Goal: Check status: Check status

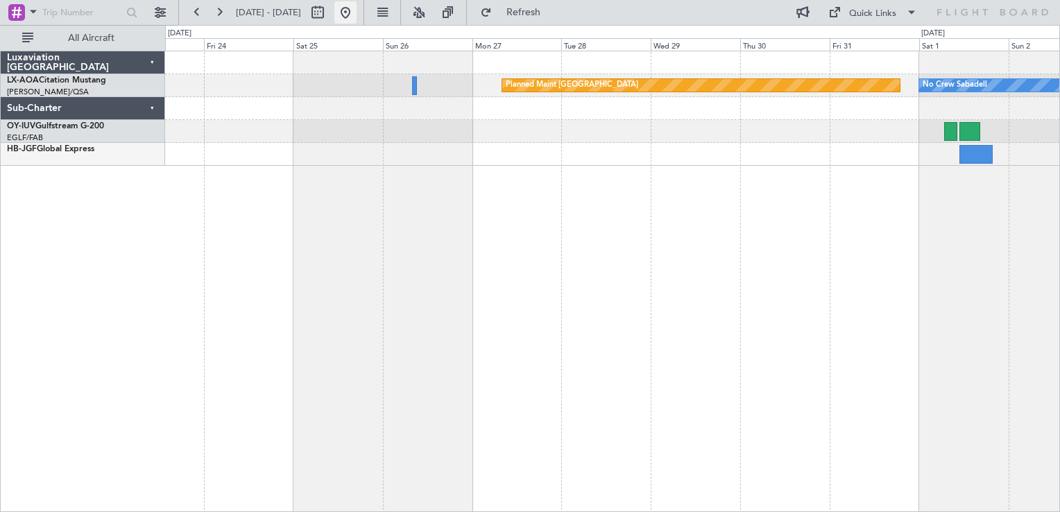
click at [357, 16] on button at bounding box center [345, 12] width 22 height 22
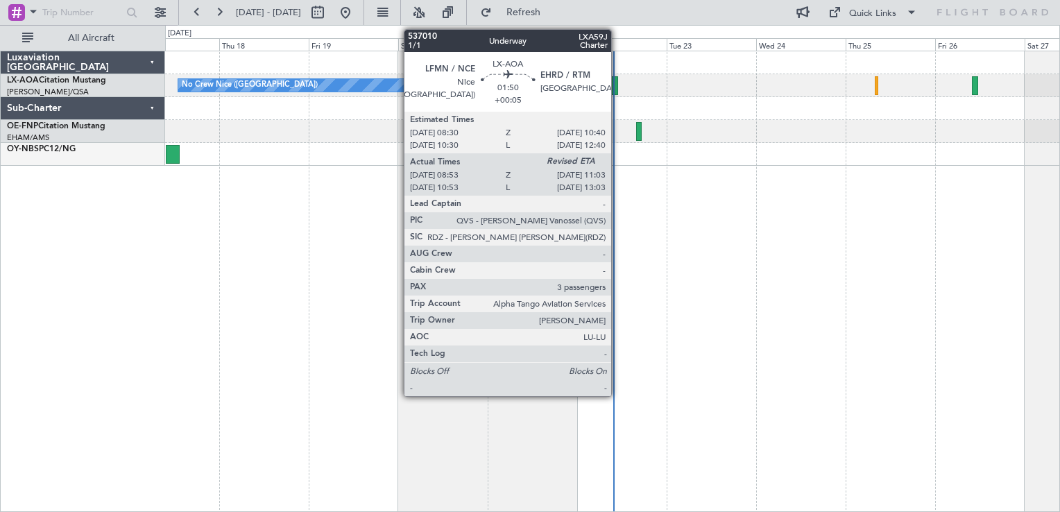
click at [614, 85] on div at bounding box center [614, 85] width 8 height 19
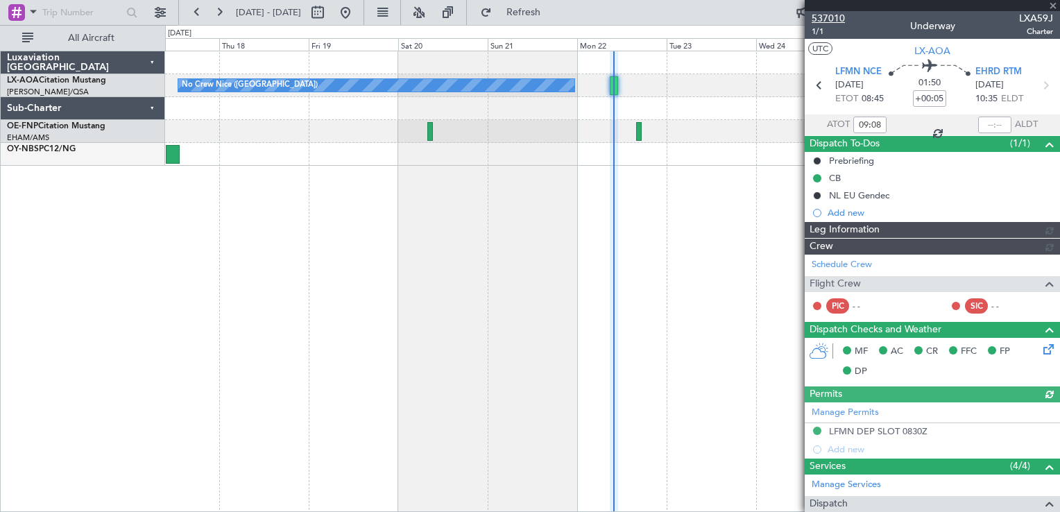
click at [824, 14] on span "537010" at bounding box center [828, 18] width 33 height 15
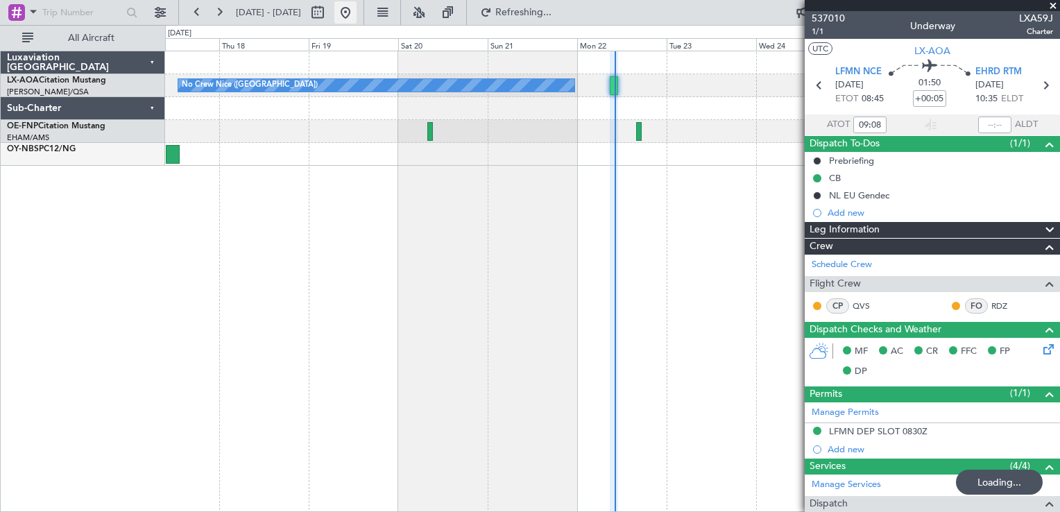
click at [357, 20] on button at bounding box center [345, 12] width 22 height 22
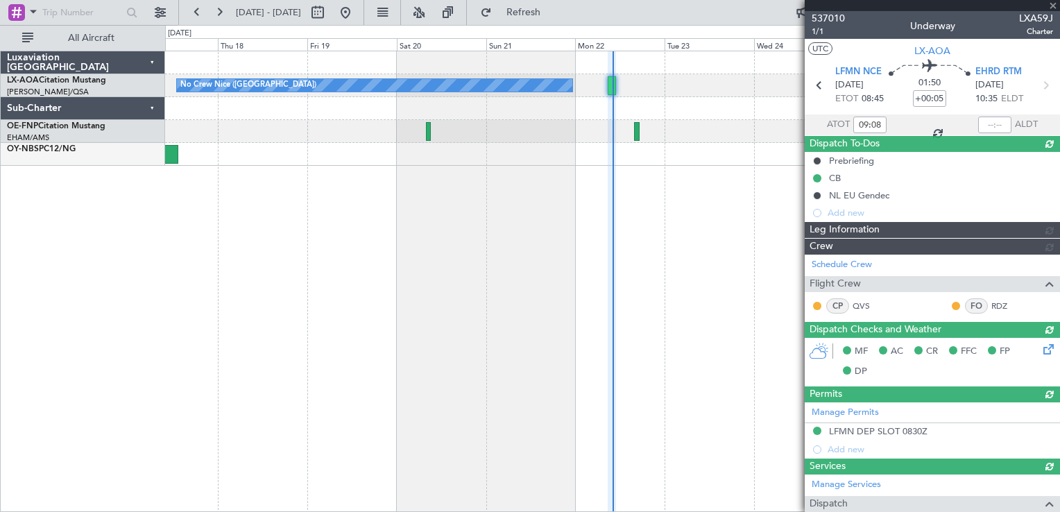
click at [1056, 4] on div at bounding box center [932, 5] width 255 height 11
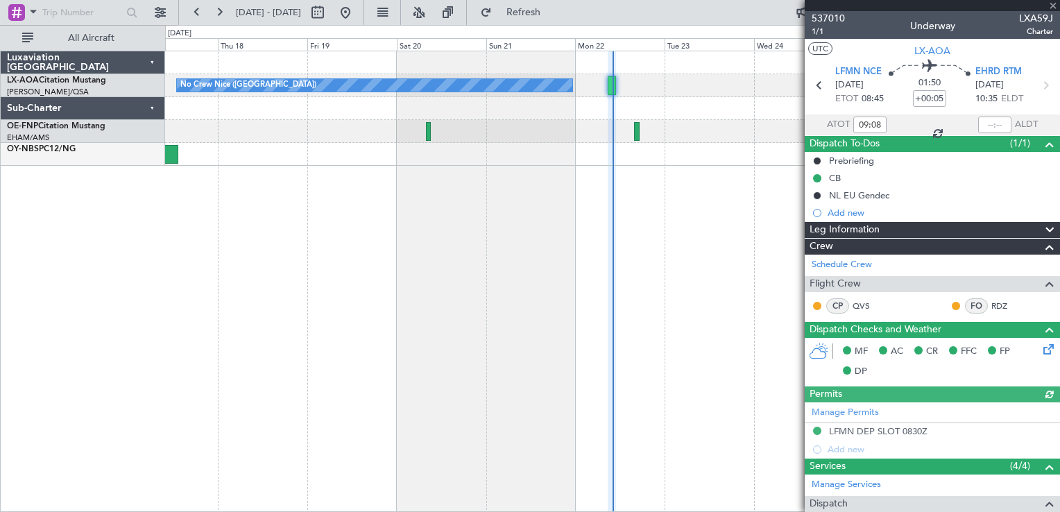
click at [1052, 6] on div at bounding box center [932, 5] width 255 height 11
click at [1048, 6] on div at bounding box center [932, 5] width 255 height 11
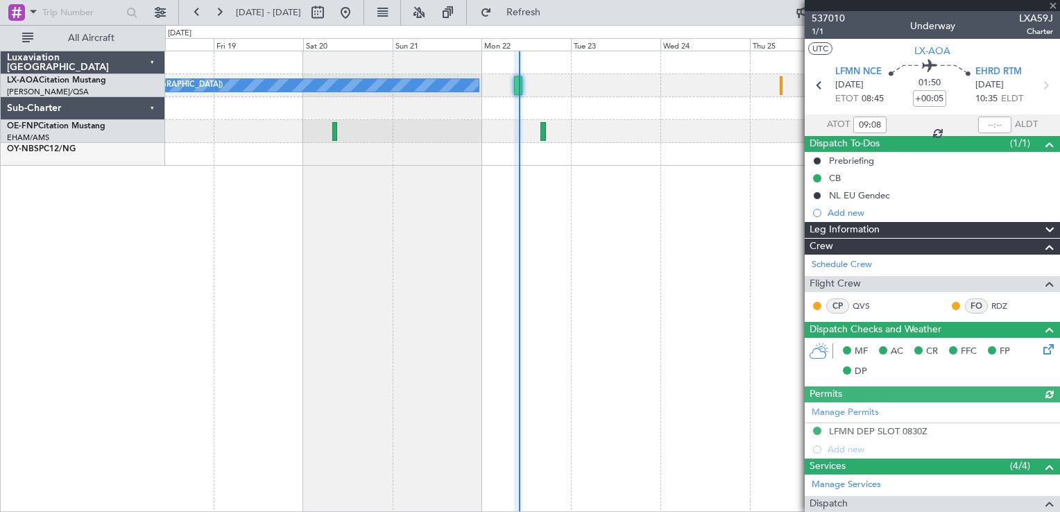
click at [563, 167] on div "Planned Maint Nice ([GEOGRAPHIC_DATA]) No [GEOGRAPHIC_DATA] ([GEOGRAPHIC_DATA])" at bounding box center [612, 281] width 895 height 461
click at [461, 236] on div "Planned Maint Nice ([GEOGRAPHIC_DATA]) No [GEOGRAPHIC_DATA] ([GEOGRAPHIC_DATA])" at bounding box center [612, 281] width 895 height 461
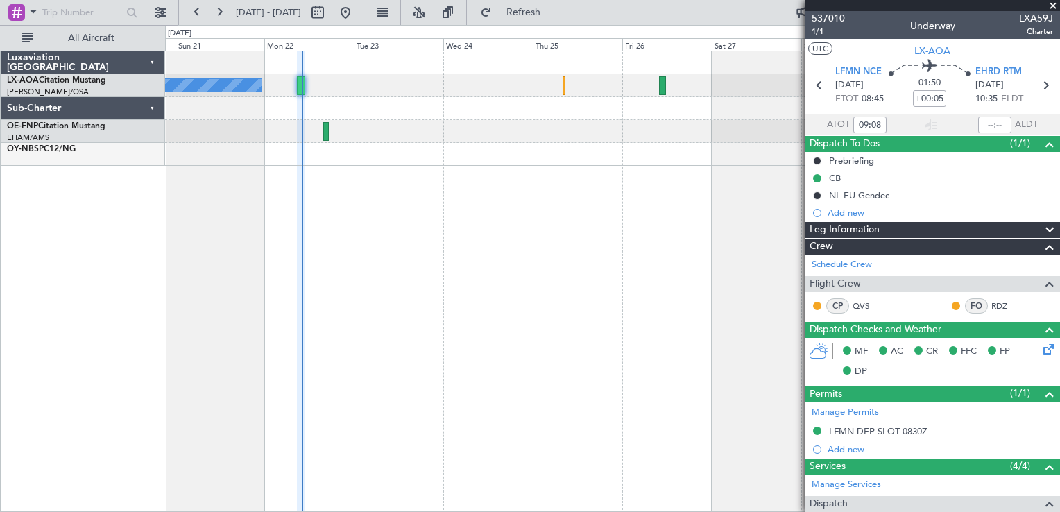
click at [153, 223] on div "No Crew Nice ([GEOGRAPHIC_DATA]) [GEOGRAPHIC_DATA] ([GEOGRAPHIC_DATA]) Luxaviat…" at bounding box center [530, 268] width 1060 height 487
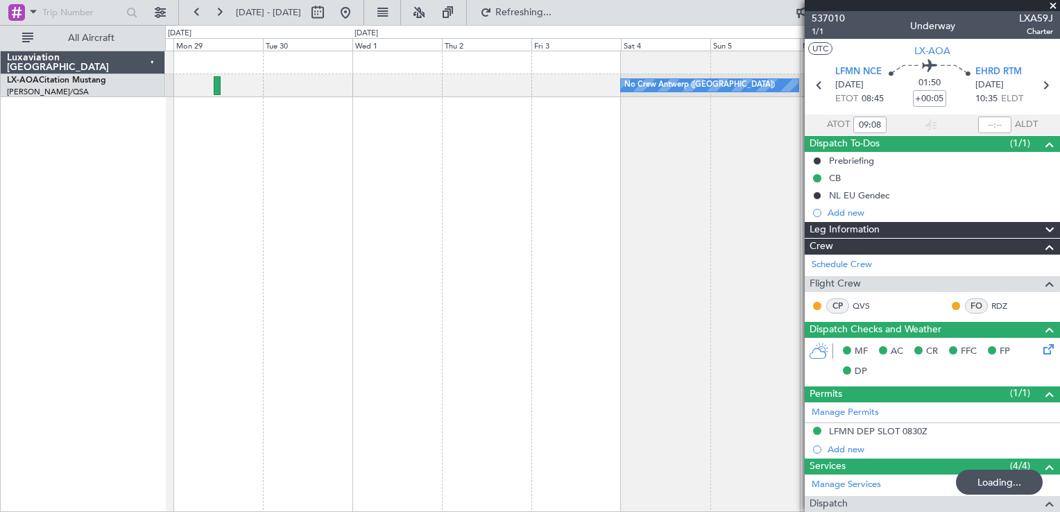
click at [77, 246] on div "No Crew Antwerp ([GEOGRAPHIC_DATA]) Luxaviation [GEOGRAPHIC_DATA] LX-AOA Citati…" at bounding box center [530, 268] width 1060 height 487
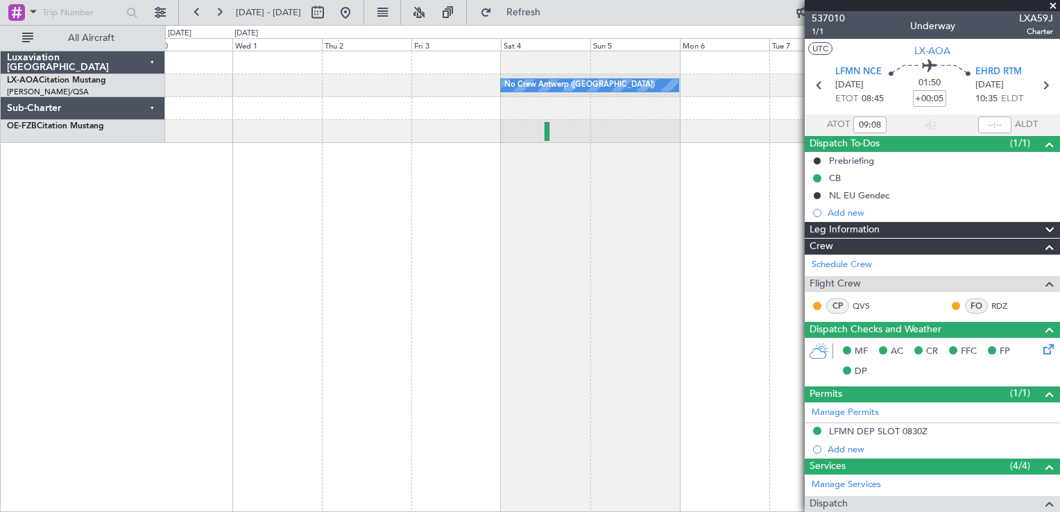
click at [464, 189] on div "No Crew Antwerp ([GEOGRAPHIC_DATA]) No Crew [GEOGRAPHIC_DATA] ([GEOGRAPHIC_DATA…" at bounding box center [612, 281] width 895 height 461
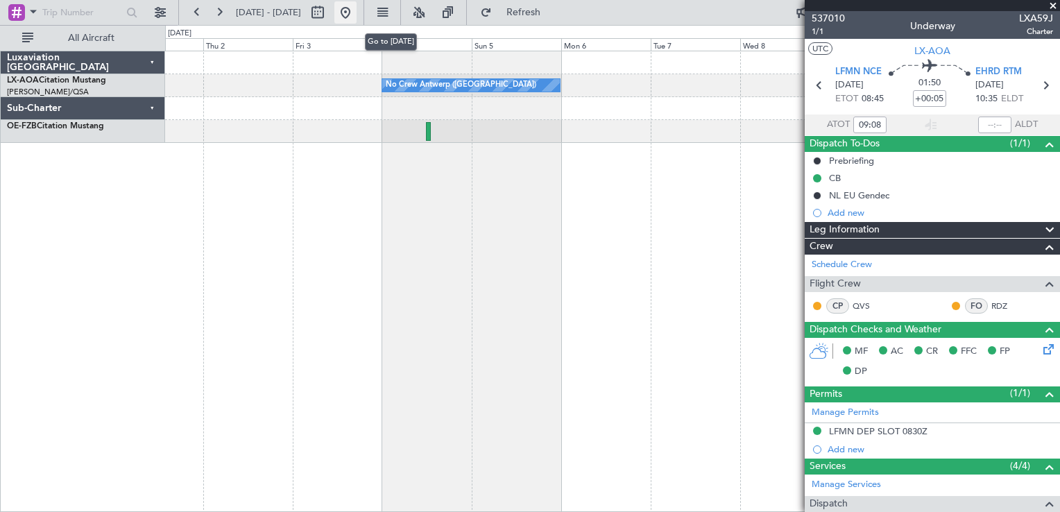
click at [357, 12] on button at bounding box center [345, 12] width 22 height 22
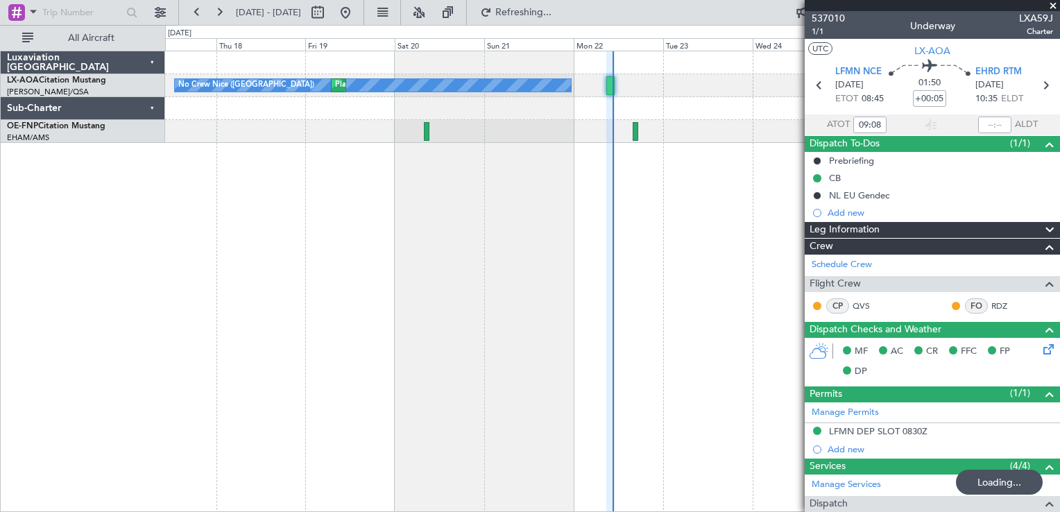
click at [1054, 4] on span at bounding box center [1053, 6] width 14 height 12
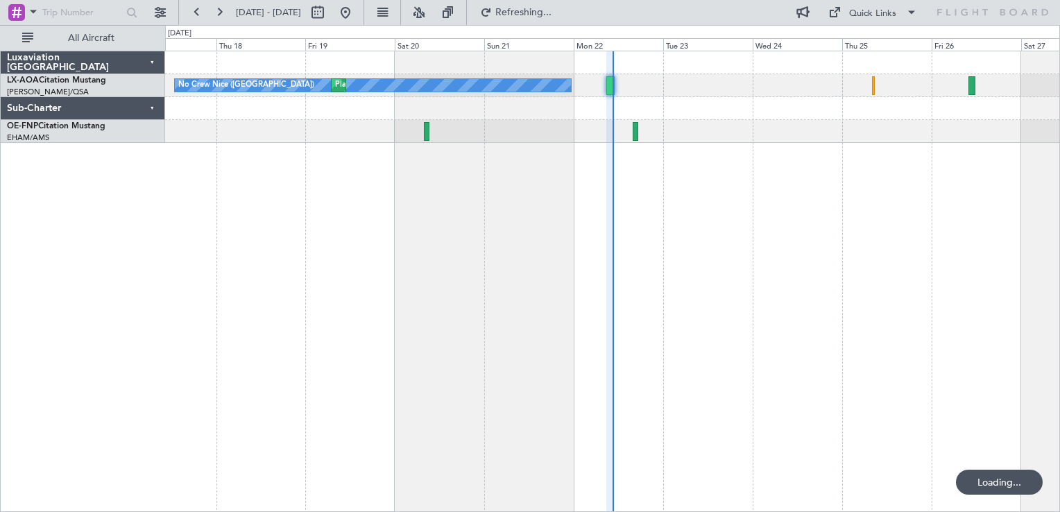
type input "0"
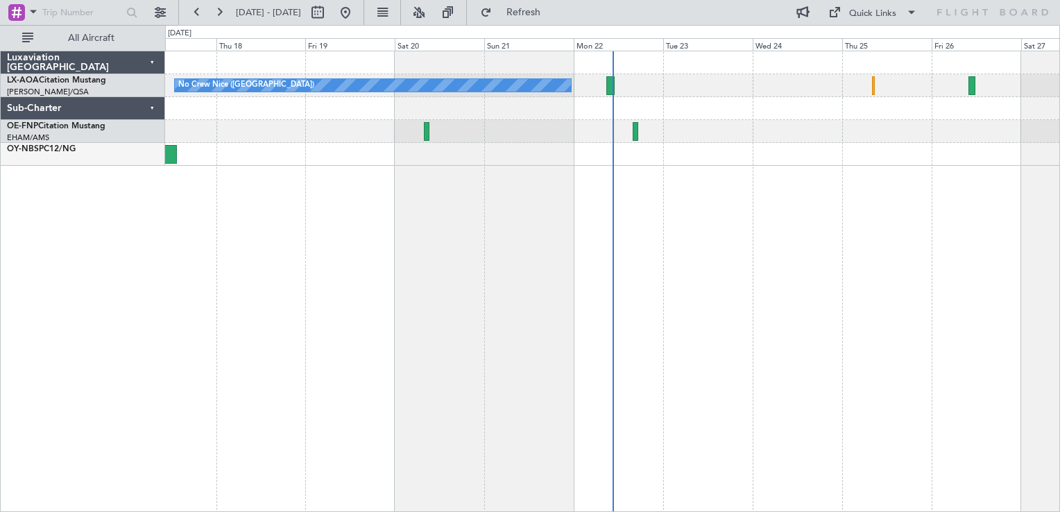
click at [537, 169] on div "Planned Maint Nice ([GEOGRAPHIC_DATA]) No [GEOGRAPHIC_DATA] ([GEOGRAPHIC_DATA])…" at bounding box center [612, 281] width 895 height 461
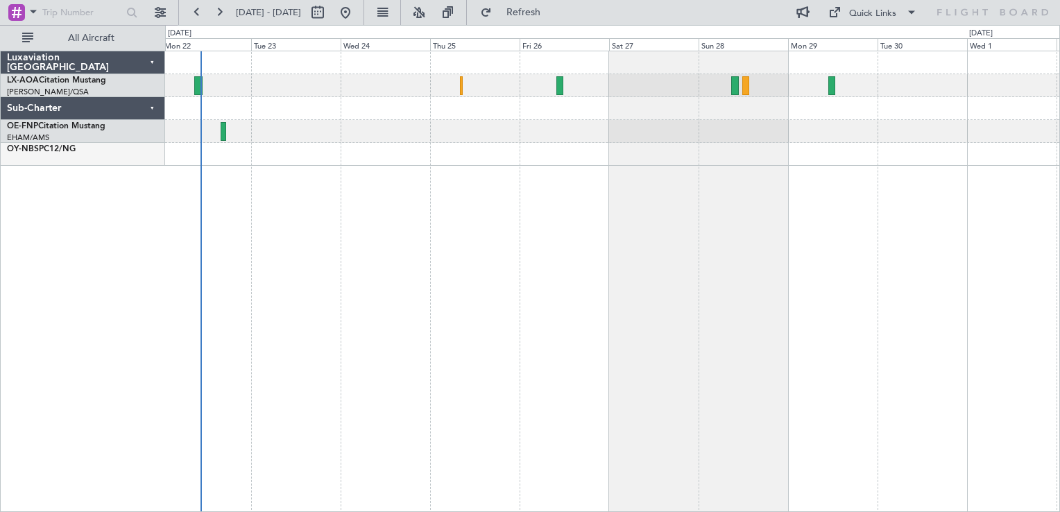
click at [257, 223] on div "No Crew Antwerp ([GEOGRAPHIC_DATA]) No [GEOGRAPHIC_DATA] ([GEOGRAPHIC_DATA])" at bounding box center [612, 281] width 895 height 461
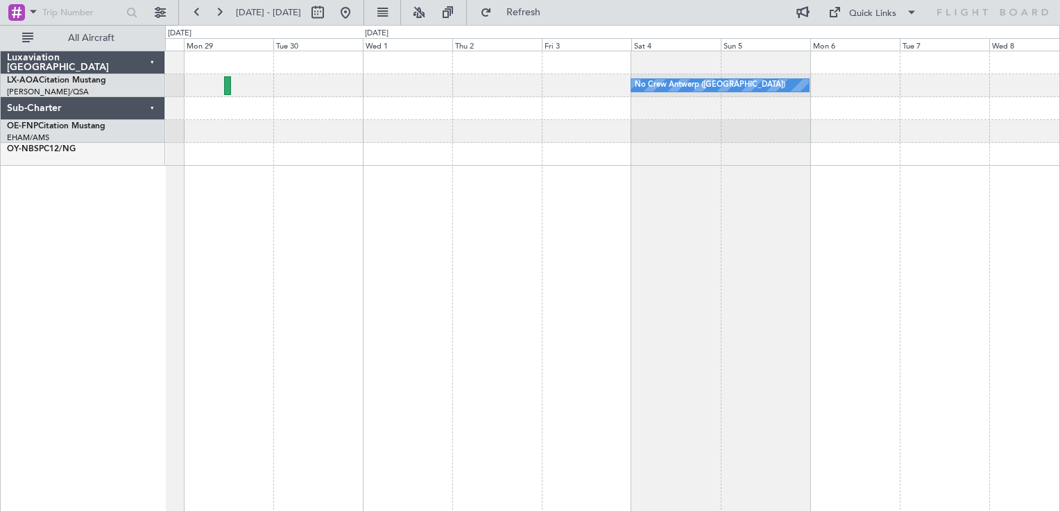
click at [387, 213] on div "No Crew Antwerp ([GEOGRAPHIC_DATA]) No Crew [GEOGRAPHIC_DATA] ([GEOGRAPHIC_DATA…" at bounding box center [612, 281] width 895 height 461
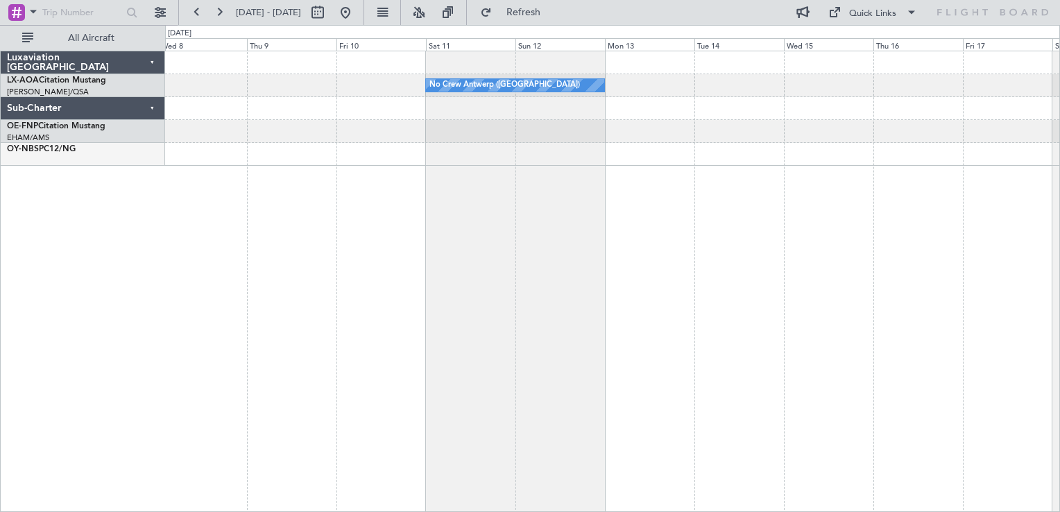
click at [406, 240] on div "No Crew Antwerp ([GEOGRAPHIC_DATA]) No Crew [GEOGRAPHIC_DATA] ([GEOGRAPHIC_DATA…" at bounding box center [612, 281] width 895 height 461
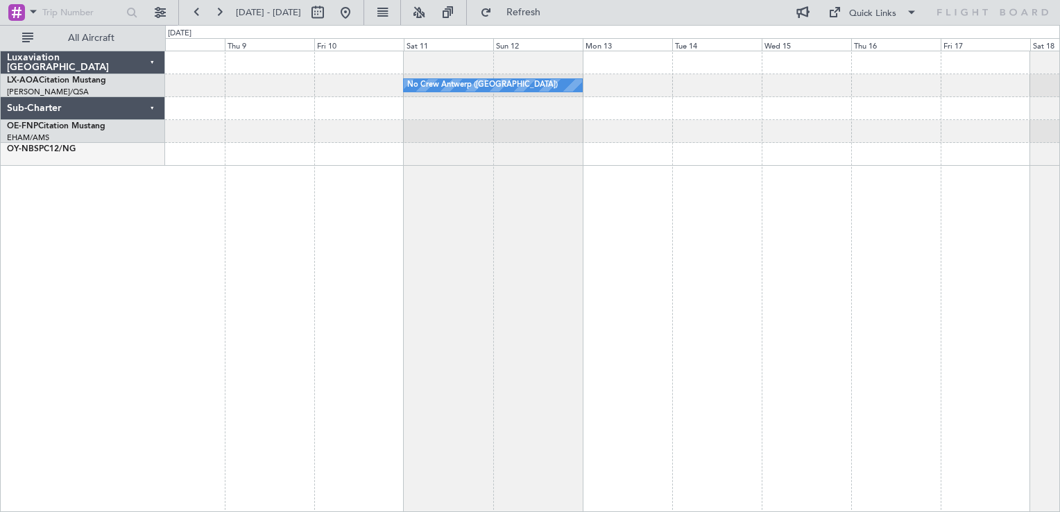
click at [633, 212] on div "No Crew Antwerp ([GEOGRAPHIC_DATA]) No Crew [GEOGRAPHIC_DATA] ([GEOGRAPHIC_DATA…" at bounding box center [612, 281] width 895 height 461
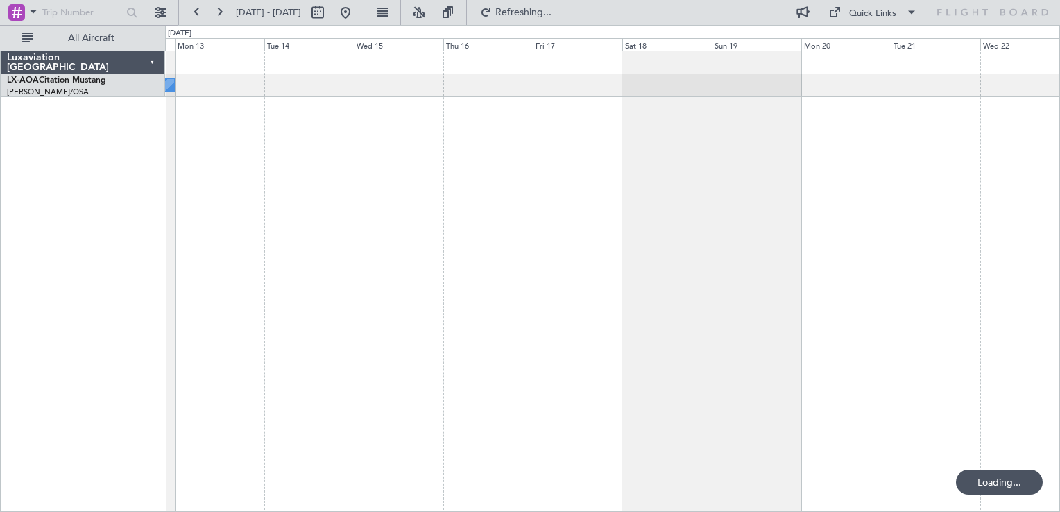
click at [390, 268] on div "No Crew Antwerp ([GEOGRAPHIC_DATA])" at bounding box center [612, 281] width 895 height 461
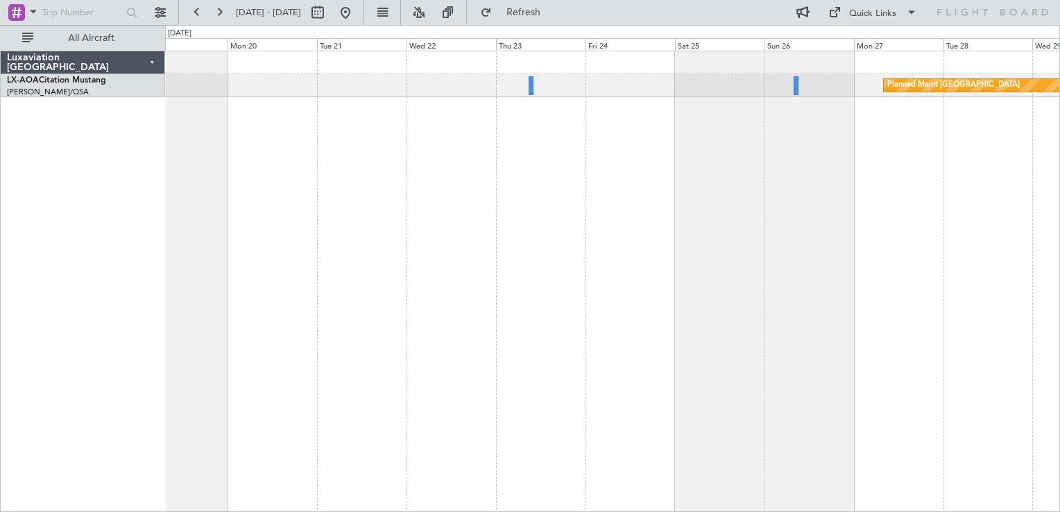
click at [298, 241] on div "Planned Maint [GEOGRAPHIC_DATA]" at bounding box center [612, 281] width 895 height 461
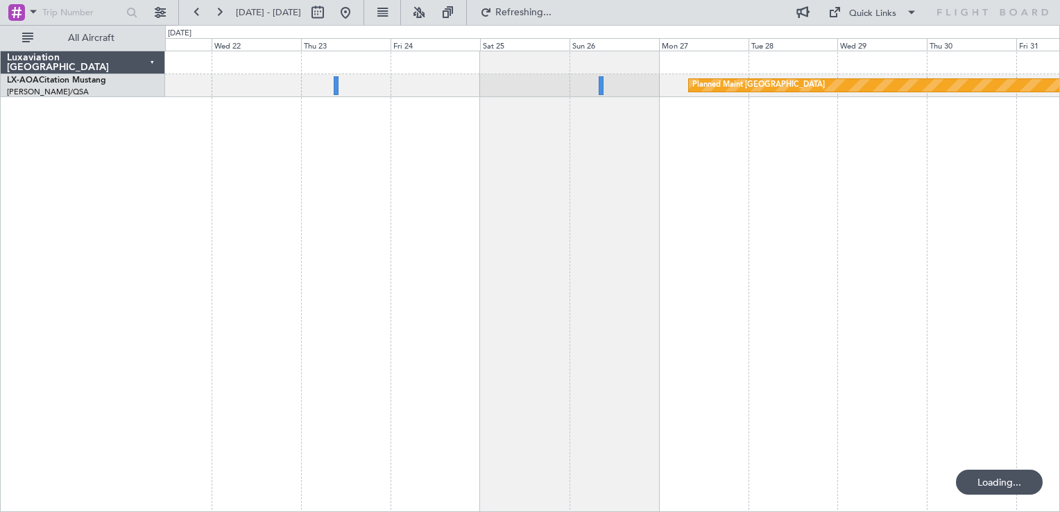
click at [269, 208] on div "Planned Maint [GEOGRAPHIC_DATA] No Crew Sabadell" at bounding box center [612, 281] width 895 height 461
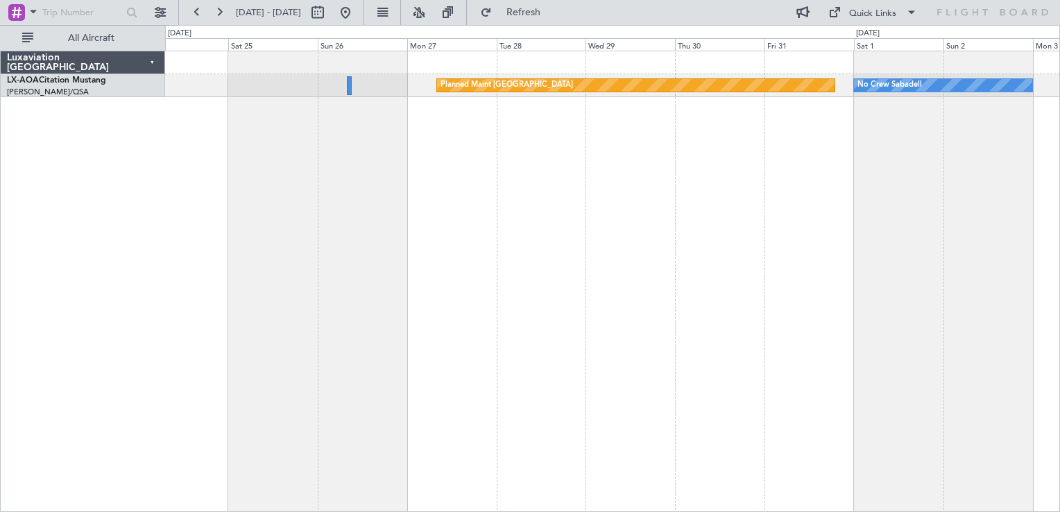
click at [307, 275] on div "Planned Maint [GEOGRAPHIC_DATA] No Crew Sabadell" at bounding box center [612, 281] width 895 height 461
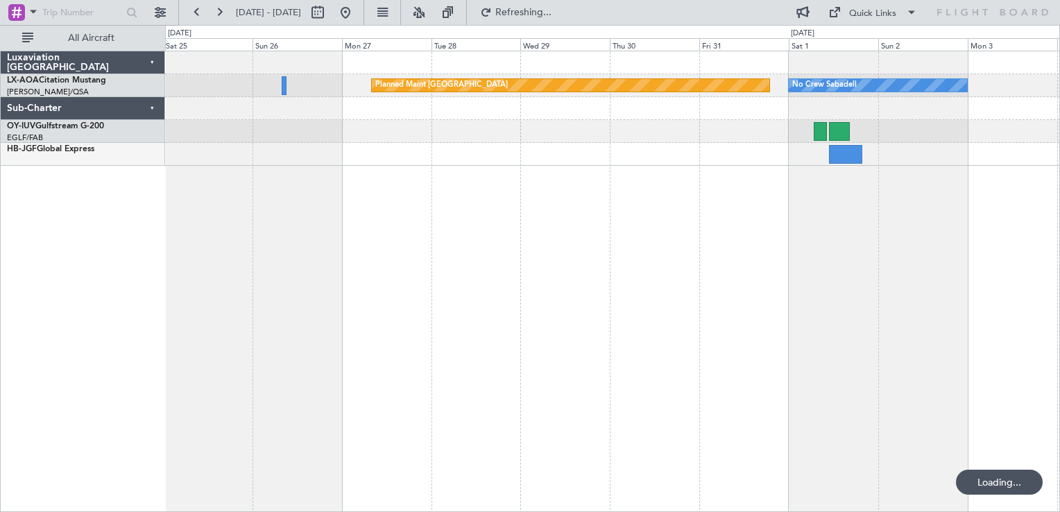
click at [525, 268] on div "Planned Maint [GEOGRAPHIC_DATA] No Crew Sabadell" at bounding box center [612, 281] width 895 height 461
